Goal: Navigation & Orientation: Find specific page/section

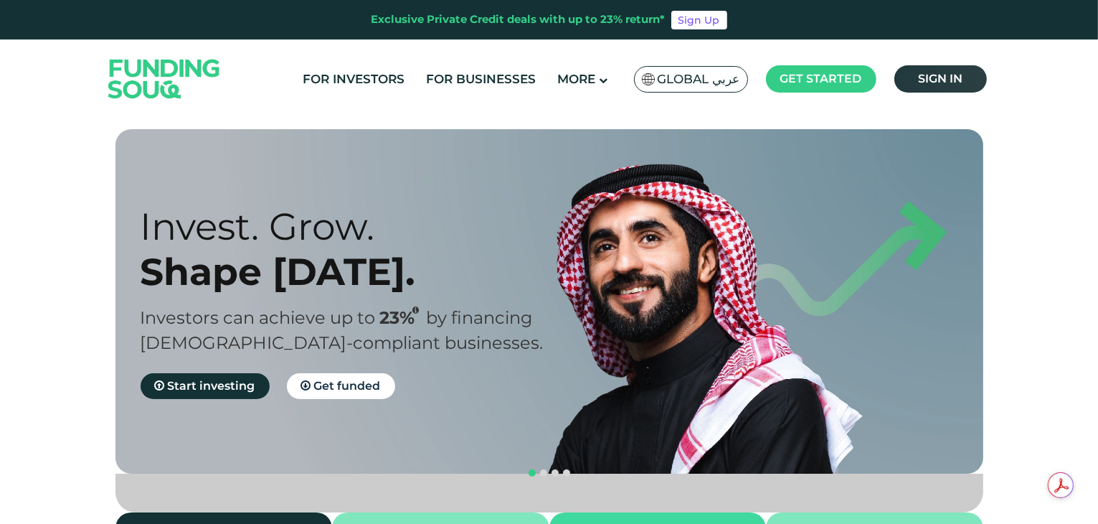
click at [928, 78] on span "Sign in" at bounding box center [940, 79] width 44 height 14
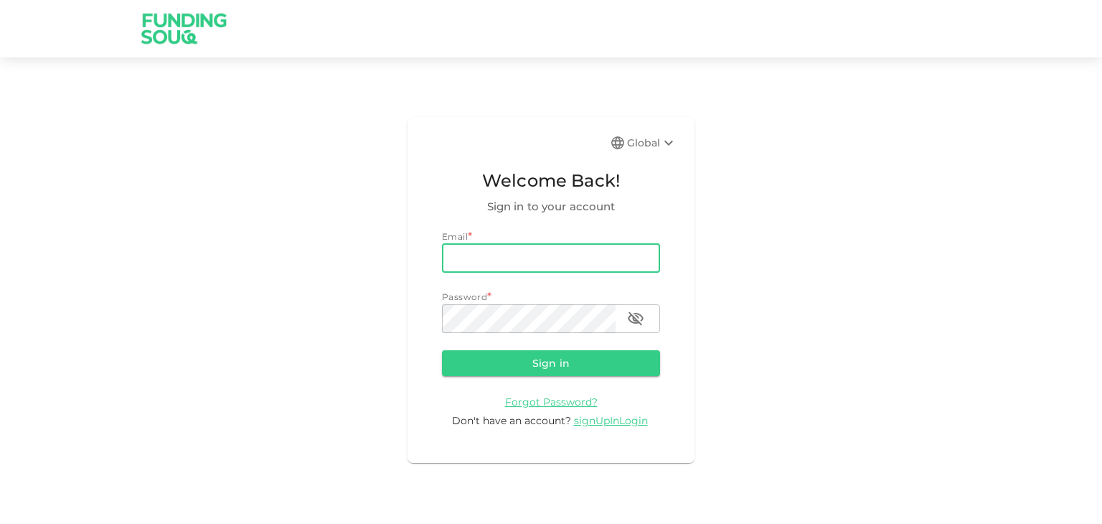
click at [531, 260] on input "email" at bounding box center [551, 258] width 218 height 29
type input "nabil.kazi@outlook.com"
click at [549, 371] on button "Sign in" at bounding box center [551, 363] width 218 height 26
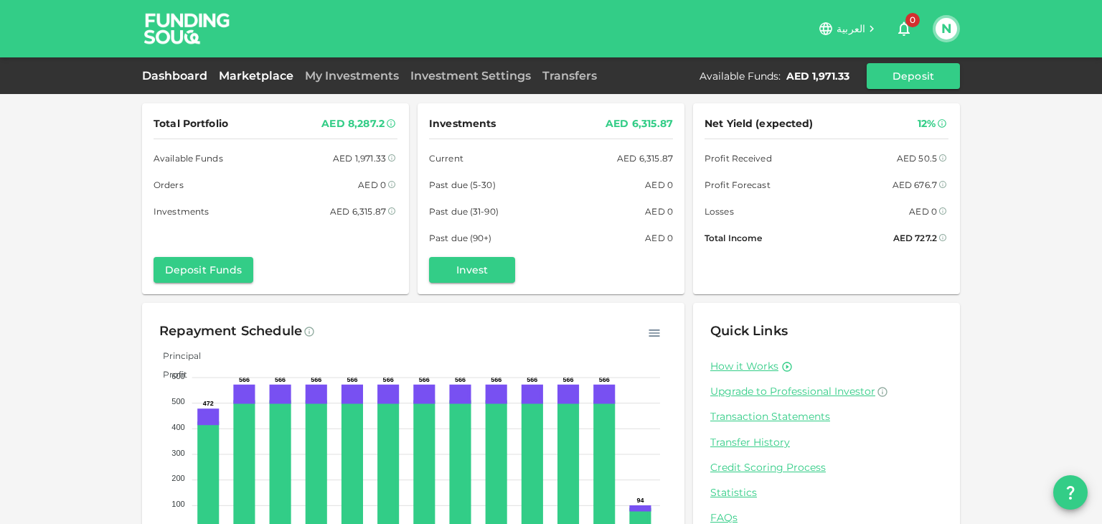
click at [258, 81] on link "Marketplace" at bounding box center [256, 76] width 86 height 14
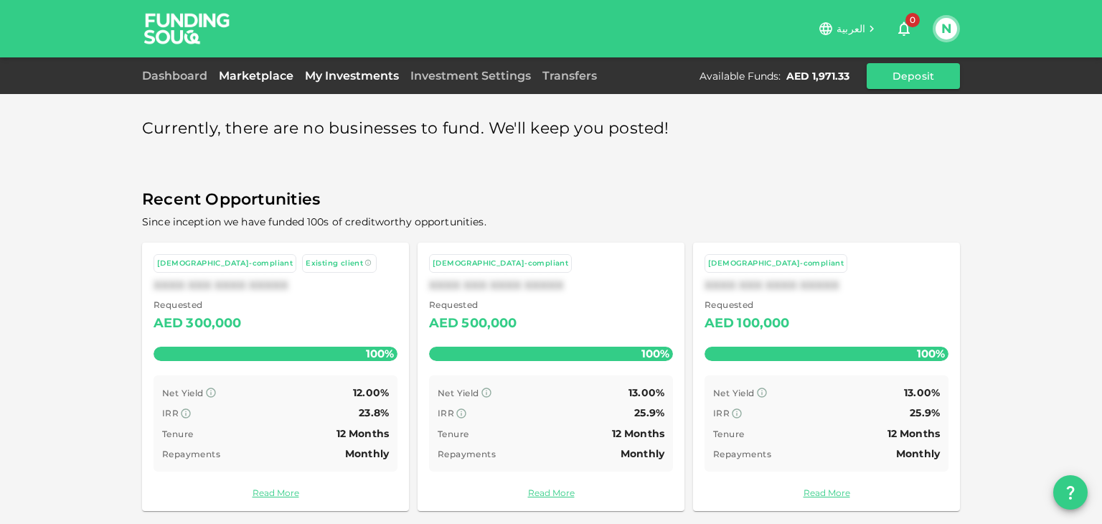
click at [347, 72] on link "My Investments" at bounding box center [351, 76] width 105 height 14
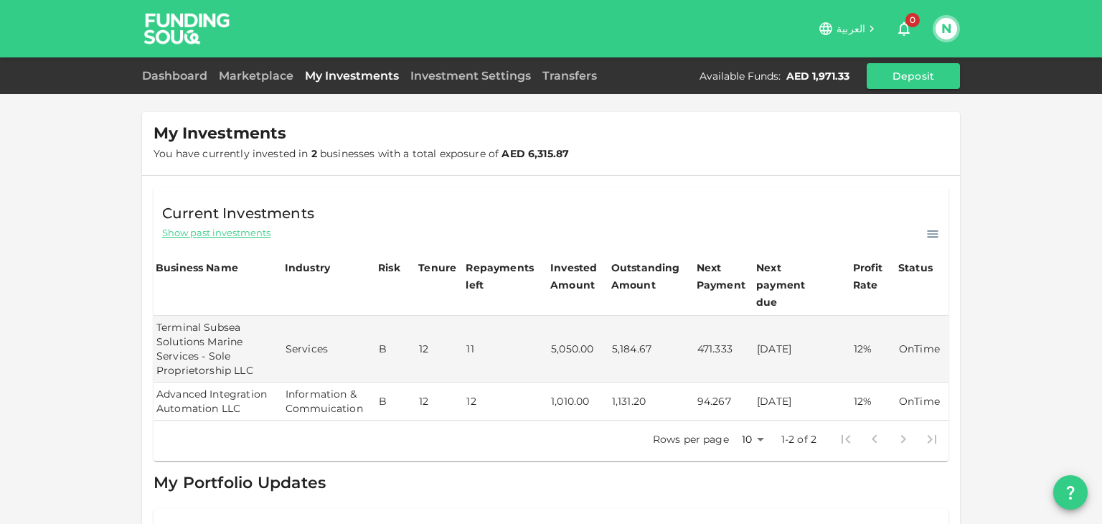
scroll to position [72, 0]
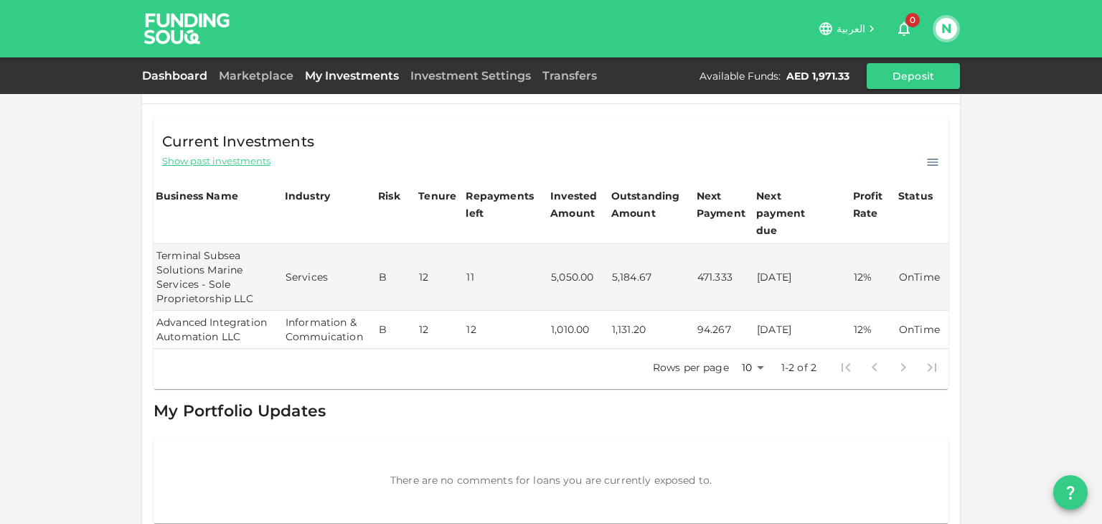
click at [150, 76] on link "Dashboard" at bounding box center [177, 76] width 71 height 14
